Goal: Contribute content: Contribute content

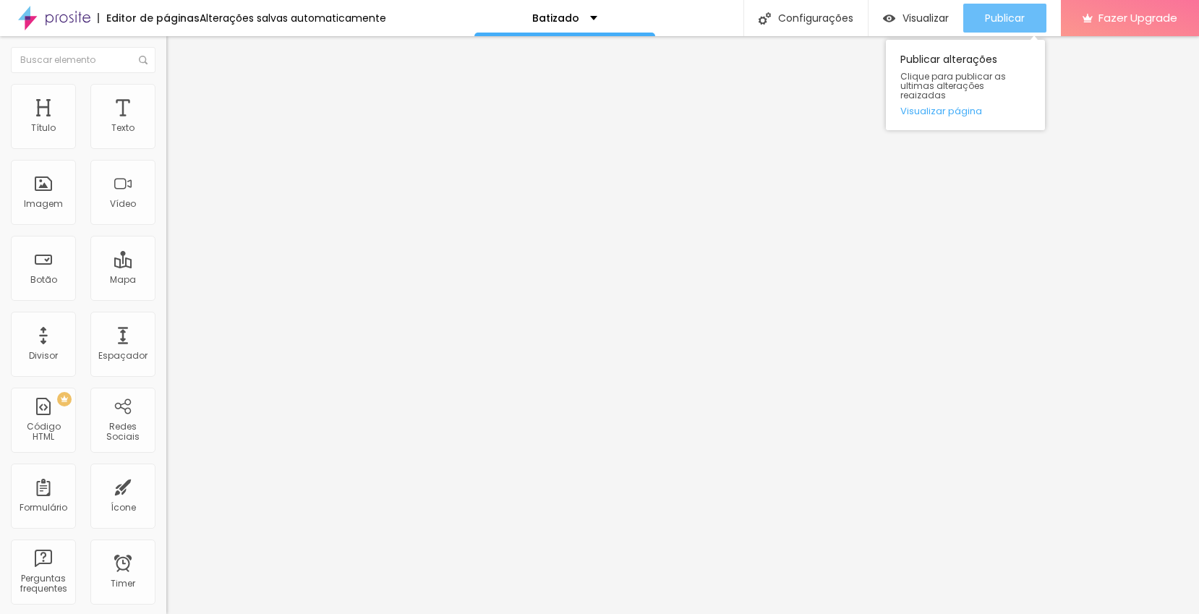
click at [1019, 20] on span "Publicar" at bounding box center [1005, 18] width 40 height 12
click at [1006, 16] on span "Publicar" at bounding box center [1005, 18] width 40 height 12
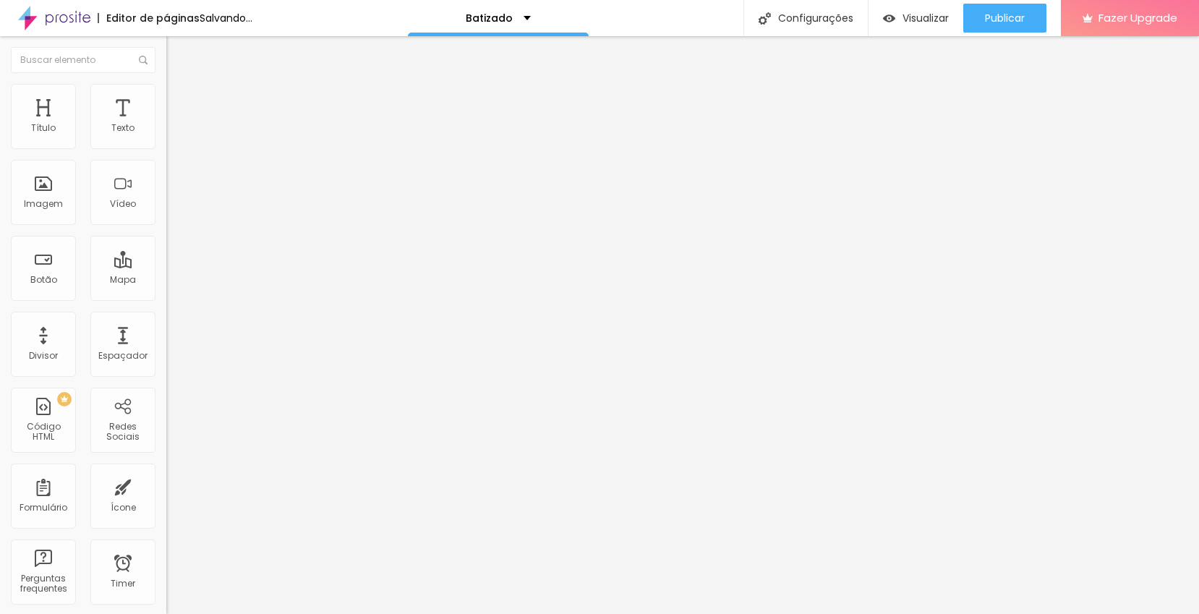
click at [166, 124] on span "Trocar imagem" at bounding box center [205, 118] width 79 height 12
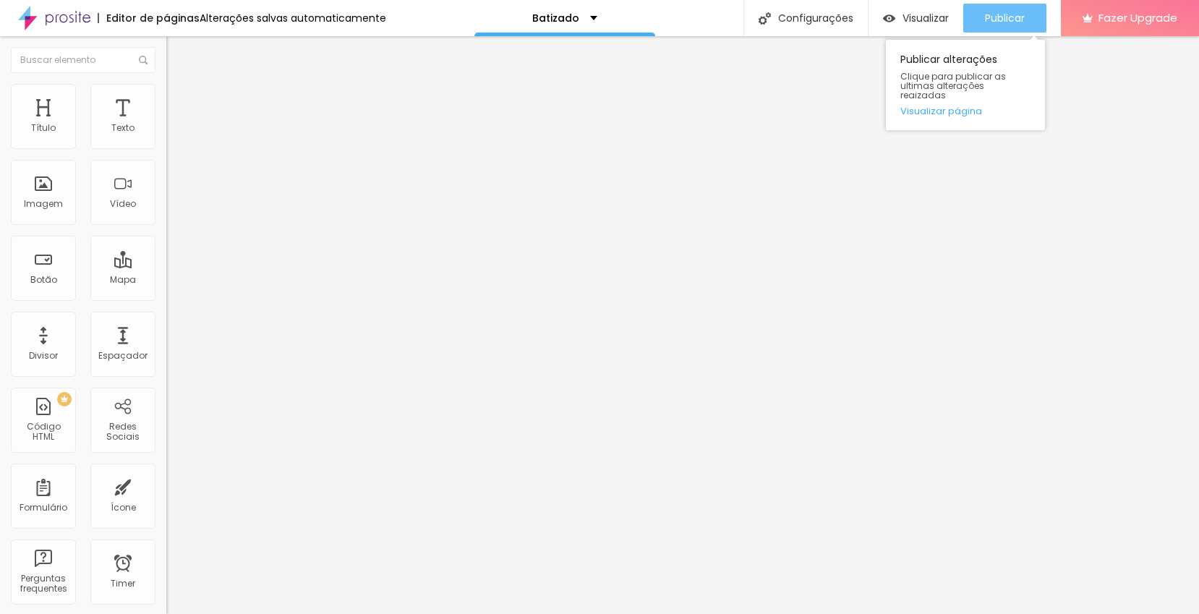
click at [985, 22] on span "Publicar" at bounding box center [1005, 18] width 40 height 12
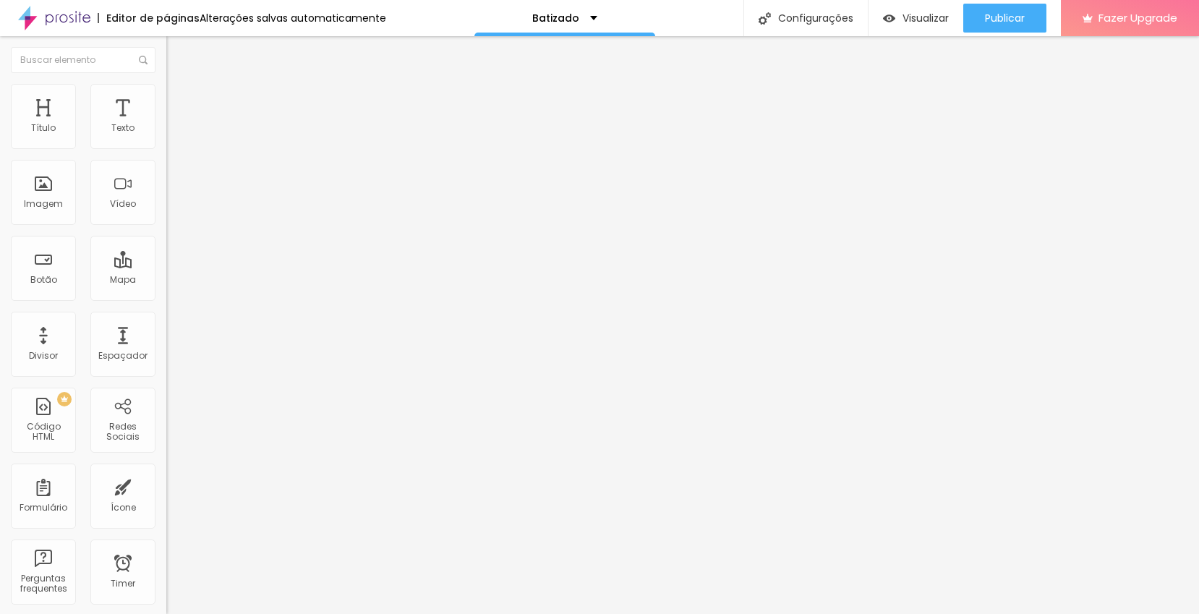
click at [166, 124] on span "Trocar imagem" at bounding box center [205, 118] width 79 height 12
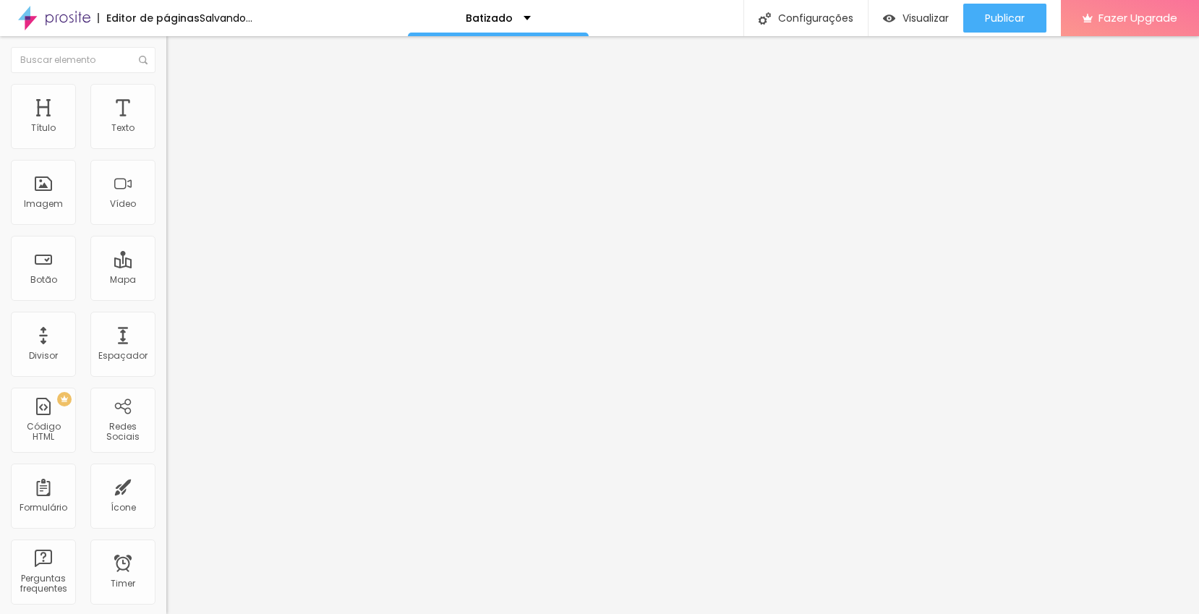
click at [166, 124] on span "Trocar imagem" at bounding box center [205, 118] width 79 height 12
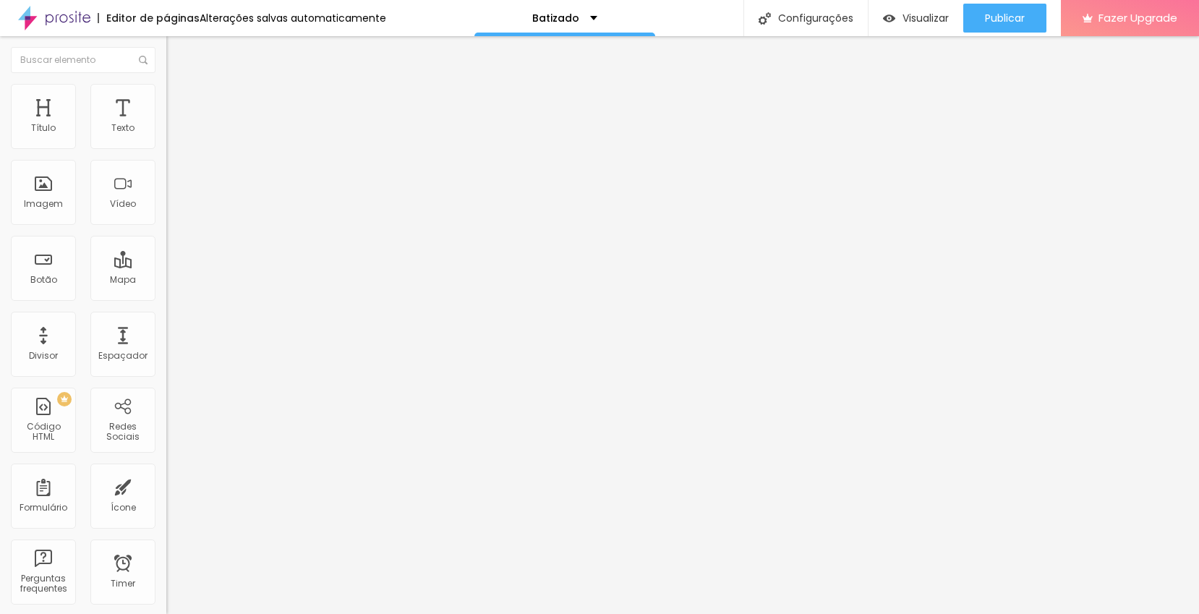
click at [166, 124] on span "Trocar imagem" at bounding box center [205, 118] width 79 height 12
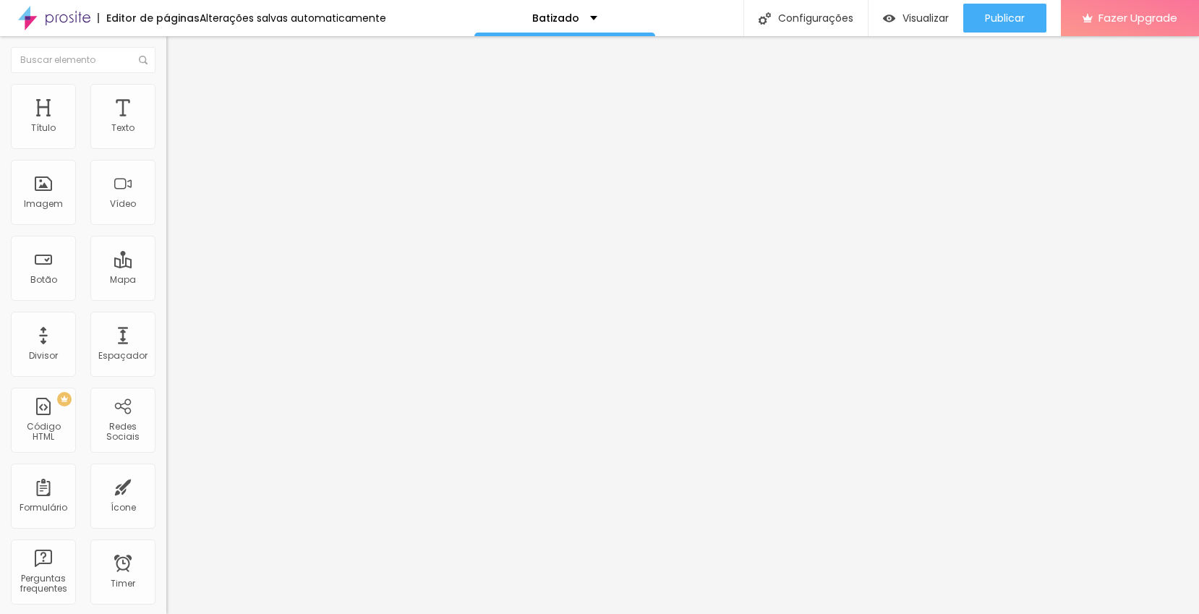
scroll to position [480, 0]
click at [166, 124] on span "Trocar imagem" at bounding box center [205, 118] width 79 height 12
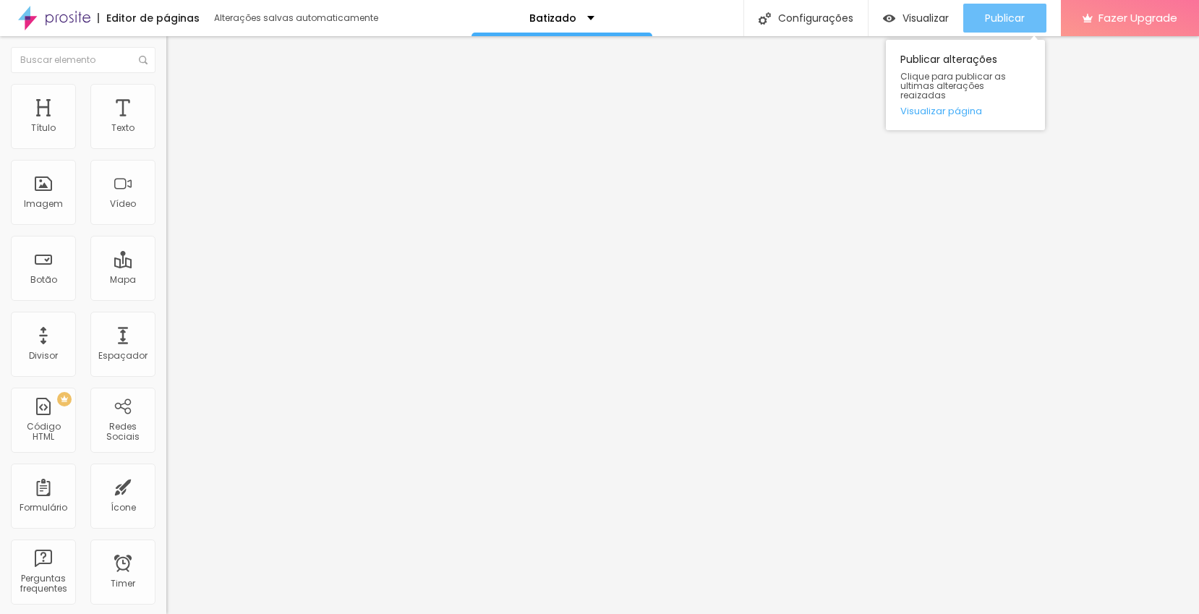
click at [1017, 9] on div "Publicar" at bounding box center [1005, 18] width 40 height 29
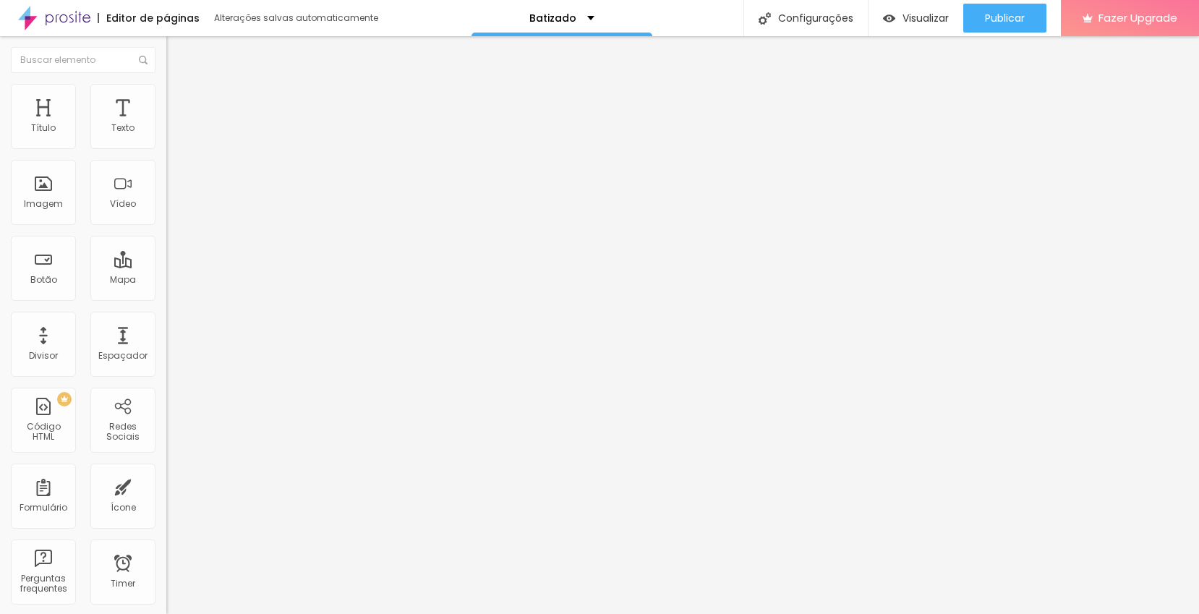
click at [166, 124] on span "Trocar imagem" at bounding box center [205, 118] width 79 height 12
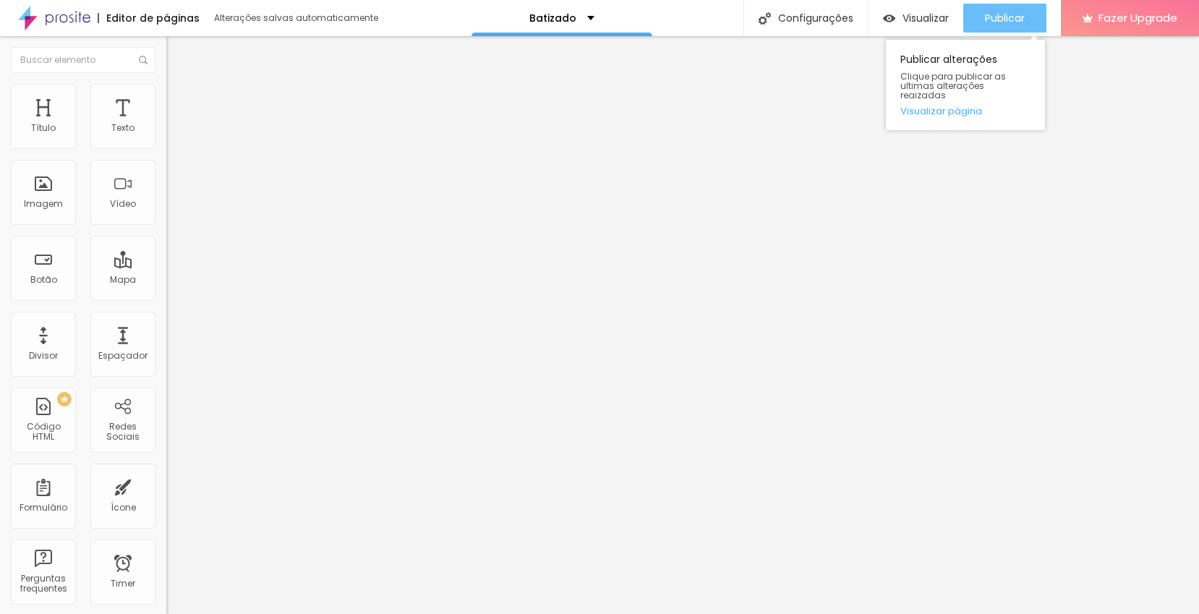
click at [1013, 12] on span "Publicar" at bounding box center [1005, 18] width 40 height 12
click at [1002, 12] on span "Publicar" at bounding box center [1005, 18] width 40 height 12
click at [1005, 24] on span "Publicar" at bounding box center [1005, 18] width 40 height 12
click at [1014, 17] on span "Publicar" at bounding box center [1005, 18] width 40 height 12
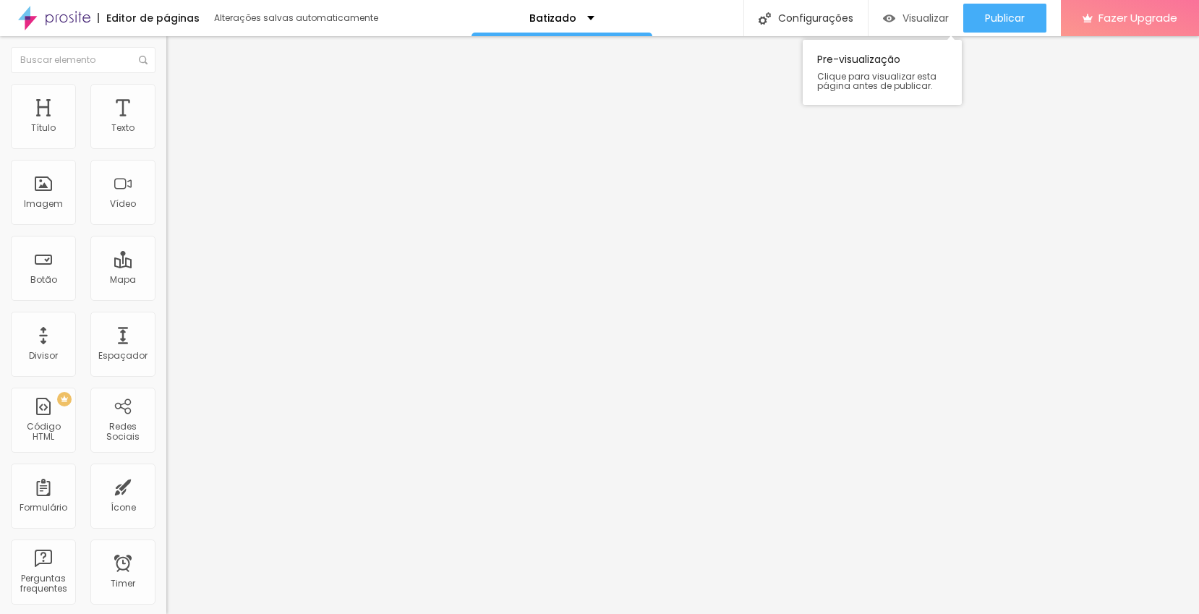
click at [889, 20] on img "button" at bounding box center [889, 18] width 12 height 12
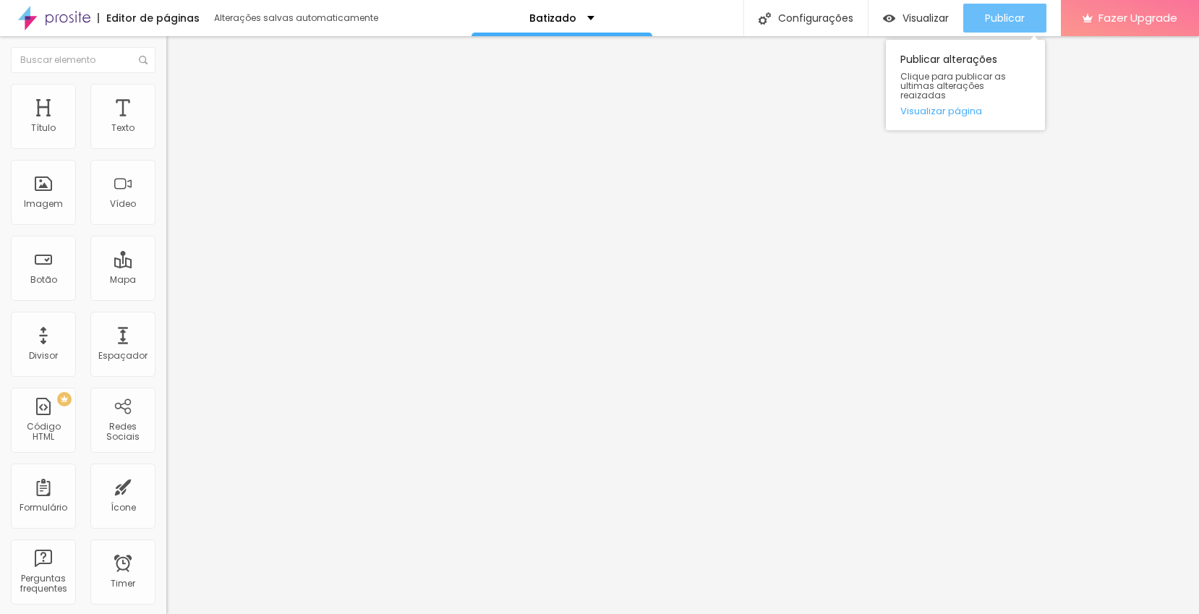
click at [1009, 21] on span "Publicar" at bounding box center [1005, 18] width 40 height 12
click at [1014, 18] on span "Publicar" at bounding box center [1005, 18] width 40 height 12
click at [1021, 23] on span "Publicar" at bounding box center [1005, 18] width 40 height 12
click at [975, 21] on button "Publicar" at bounding box center [1004, 18] width 83 height 29
click at [1007, 9] on div "Publicar" at bounding box center [1005, 18] width 40 height 29
